Goal: Contribute content

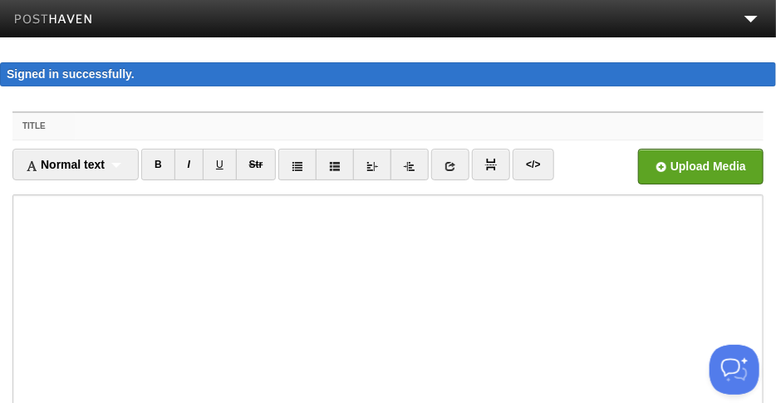
click at [96, 130] on input "Title" at bounding box center [419, 126] width 689 height 27
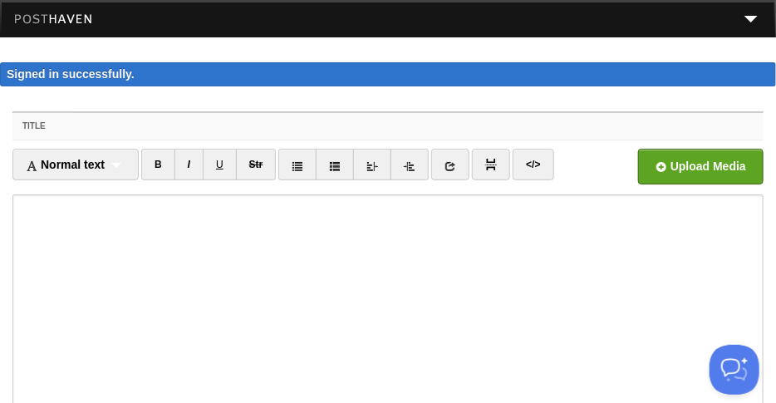
paste input "Uncertainty Determinism"
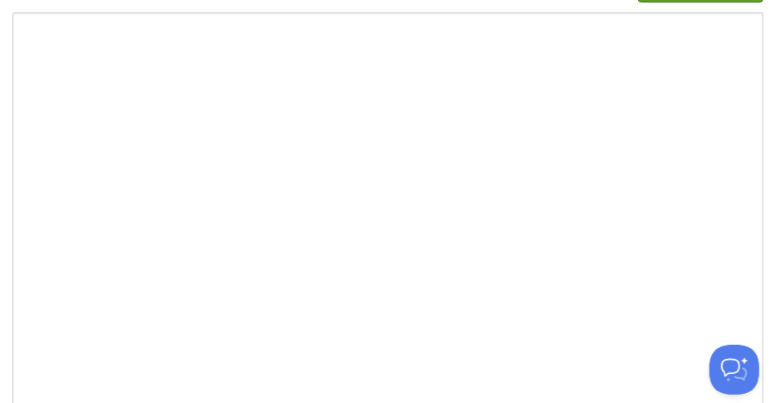
scroll to position [332, 0]
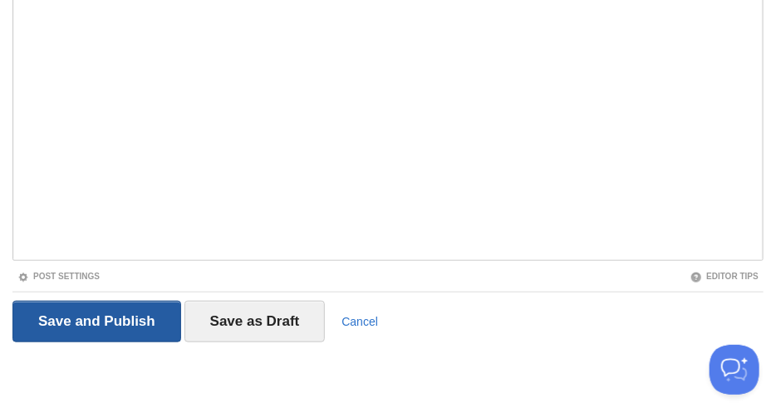
type input "Uncertainty Determinism-3"
click at [114, 317] on input "Save and Publish" at bounding box center [96, 322] width 169 height 42
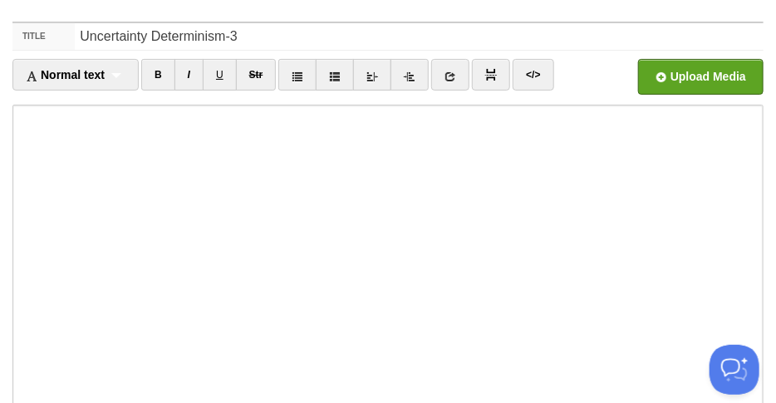
scroll to position [96, 0]
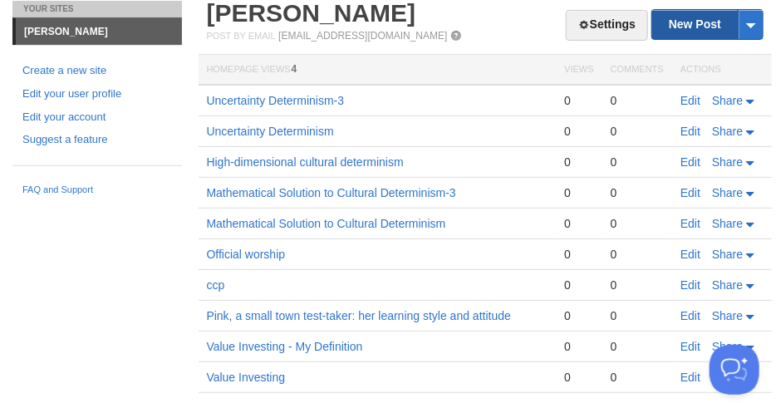
click at [691, 27] on link "New Post" at bounding box center [707, 24] width 111 height 29
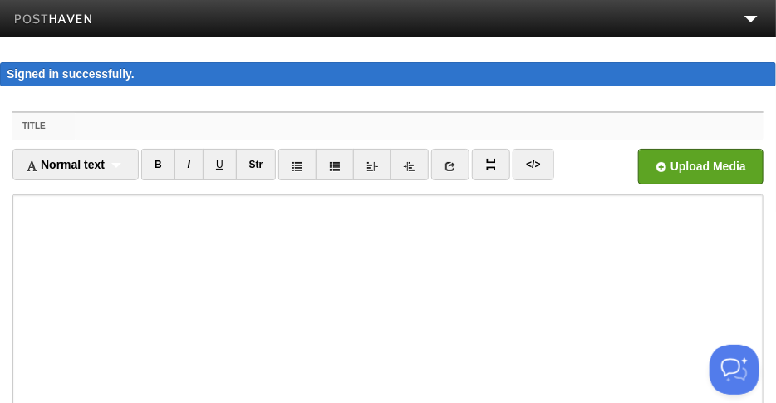
click at [111, 126] on input "Title" at bounding box center [419, 126] width 689 height 27
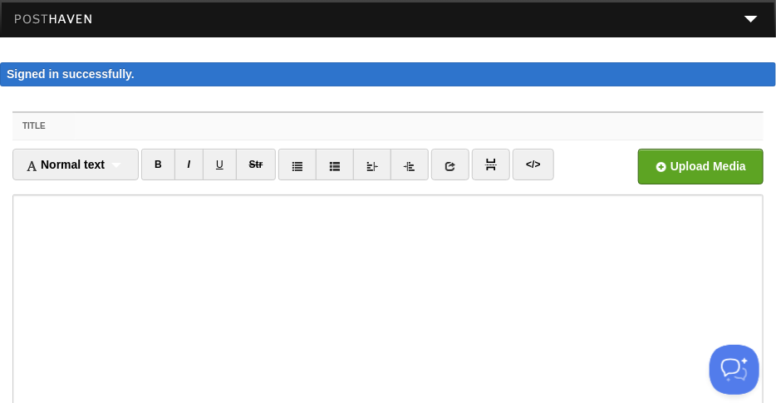
paste input "Uncertainty Determinism"
type input "Uncertainty Determinism"
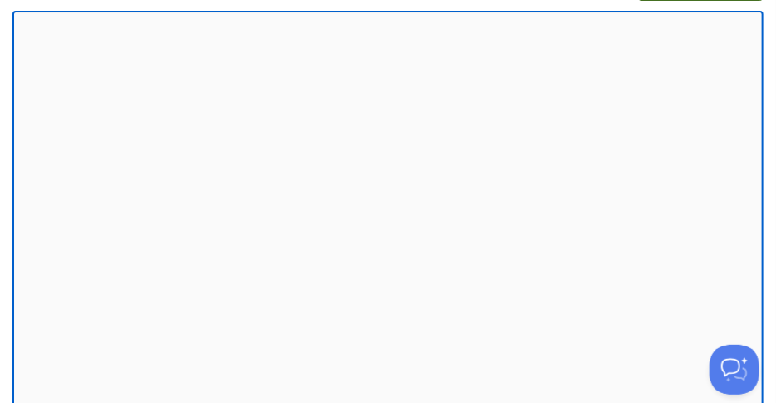
scroll to position [332, 0]
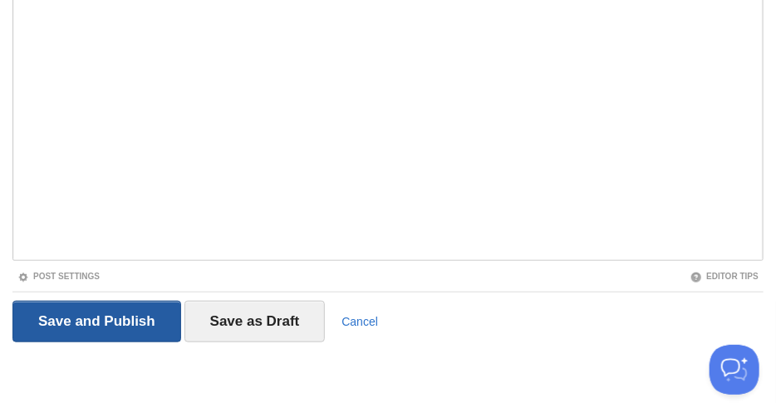
click at [101, 319] on input "Save and Publish" at bounding box center [96, 322] width 169 height 42
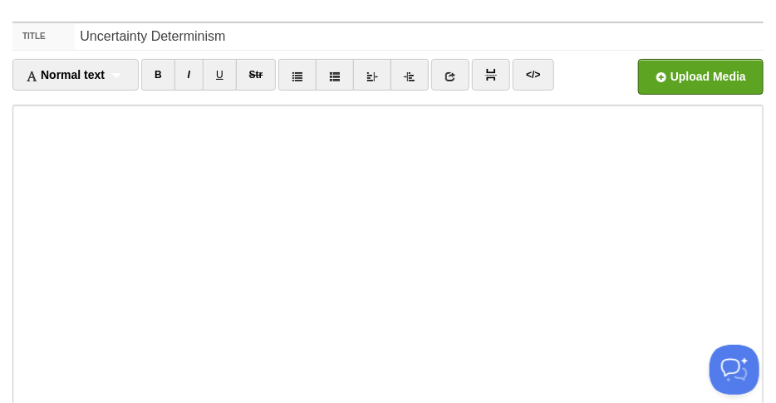
scroll to position [96, 0]
